Goal: Transaction & Acquisition: Purchase product/service

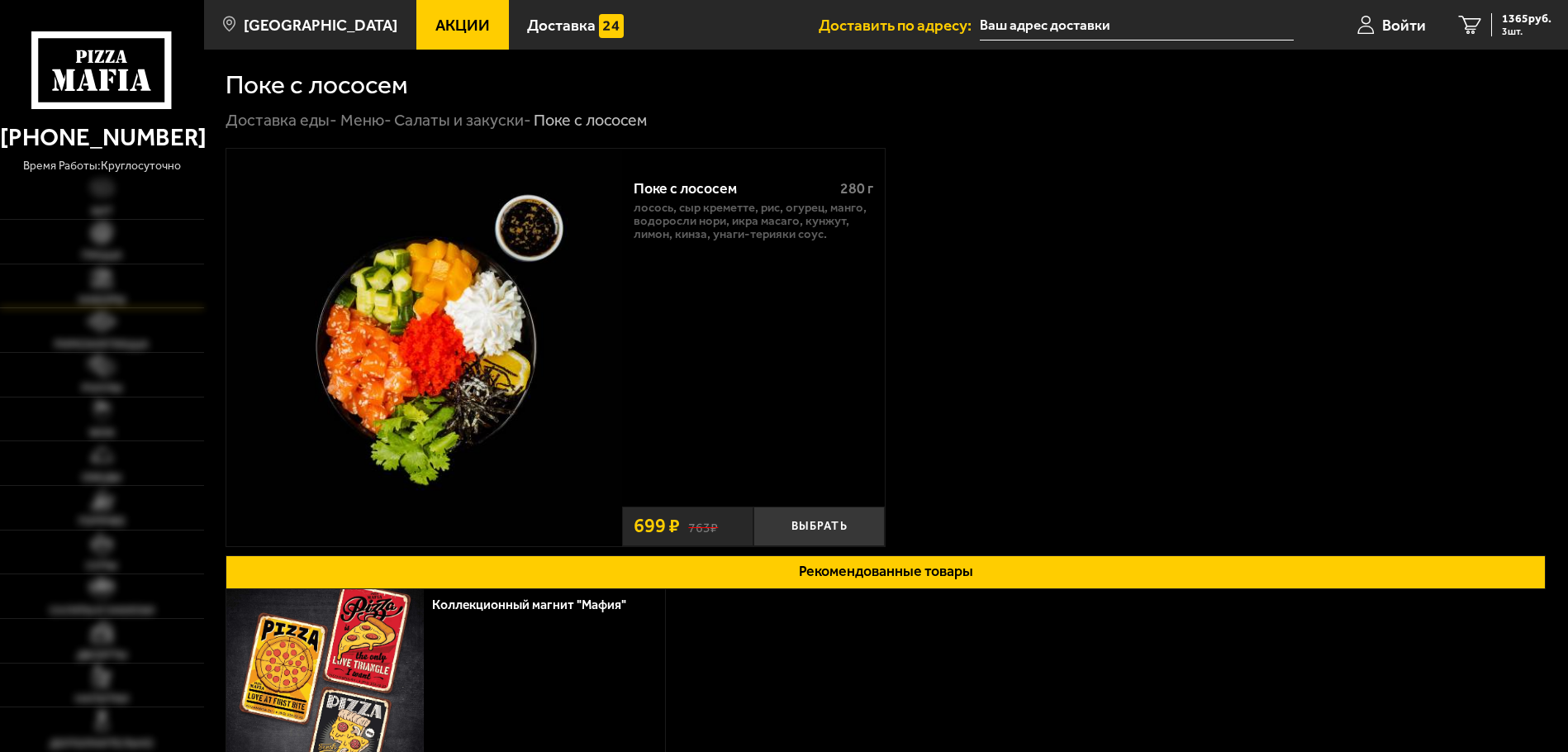
scroll to position [253, 0]
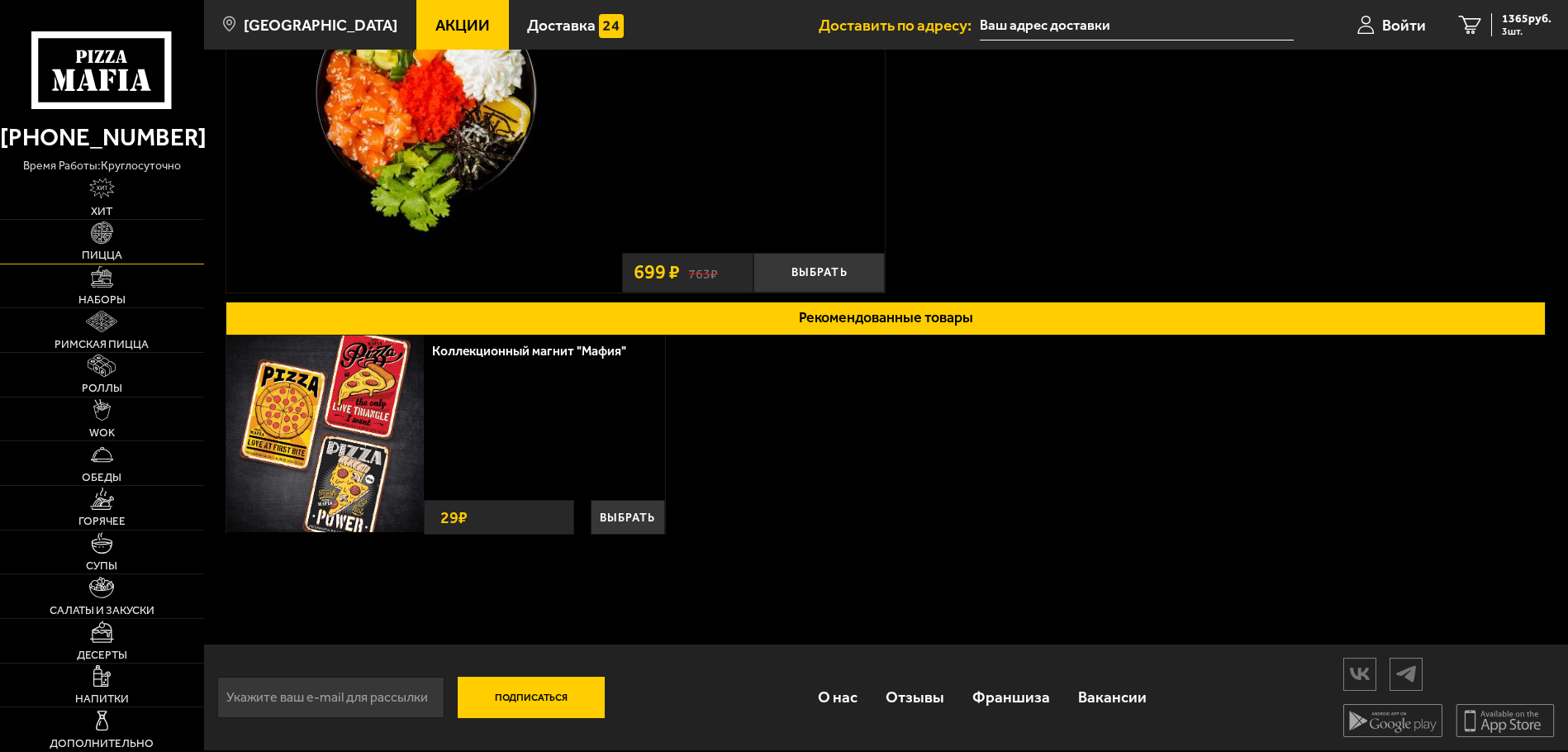
type input "[PERSON_NAME], 2"
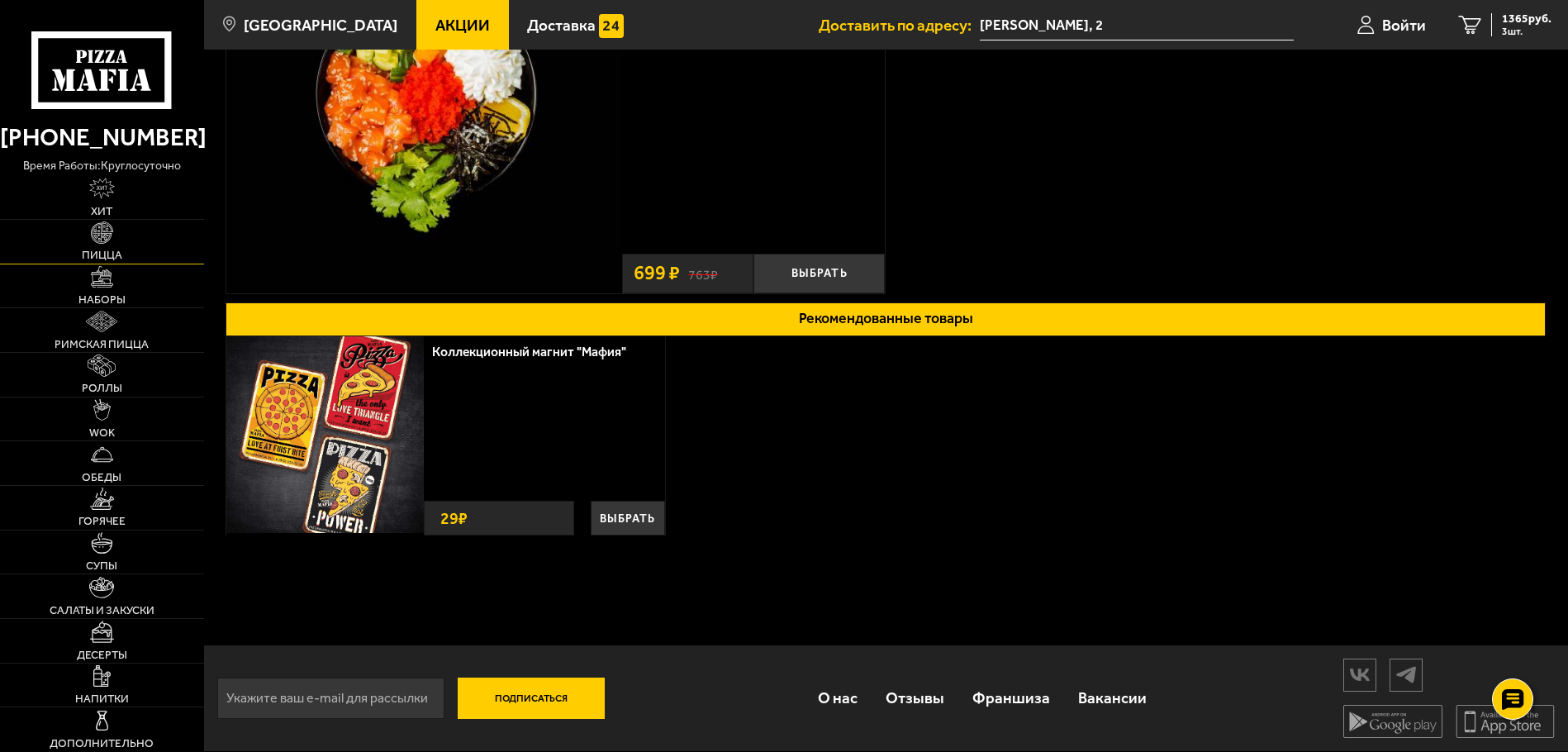
scroll to position [253, 0]
click at [104, 276] on img at bounding box center [101, 277] width 22 height 22
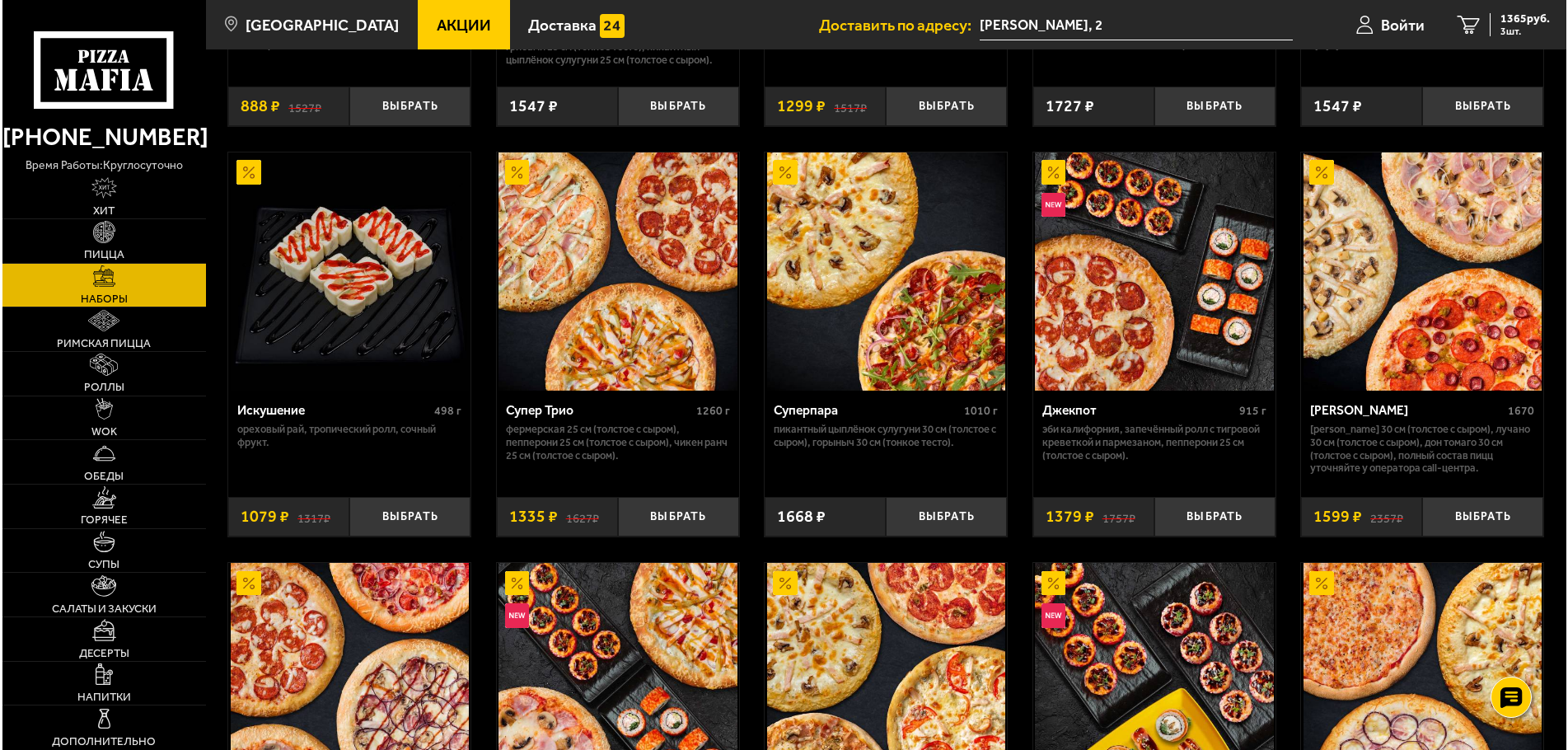
scroll to position [824, 0]
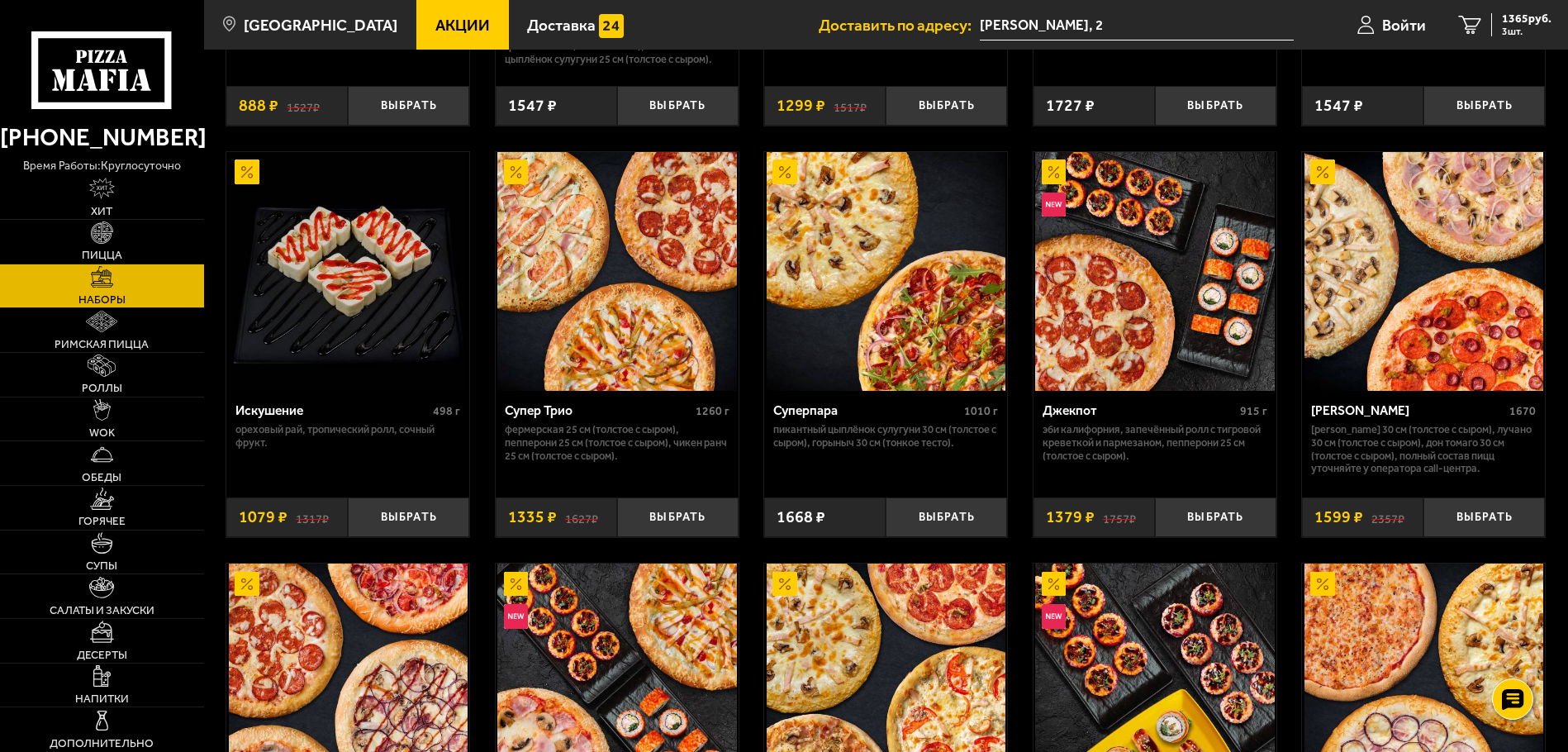
click at [858, 334] on img at bounding box center [886, 272] width 240 height 240
